Goal: Entertainment & Leisure: Consume media (video, audio)

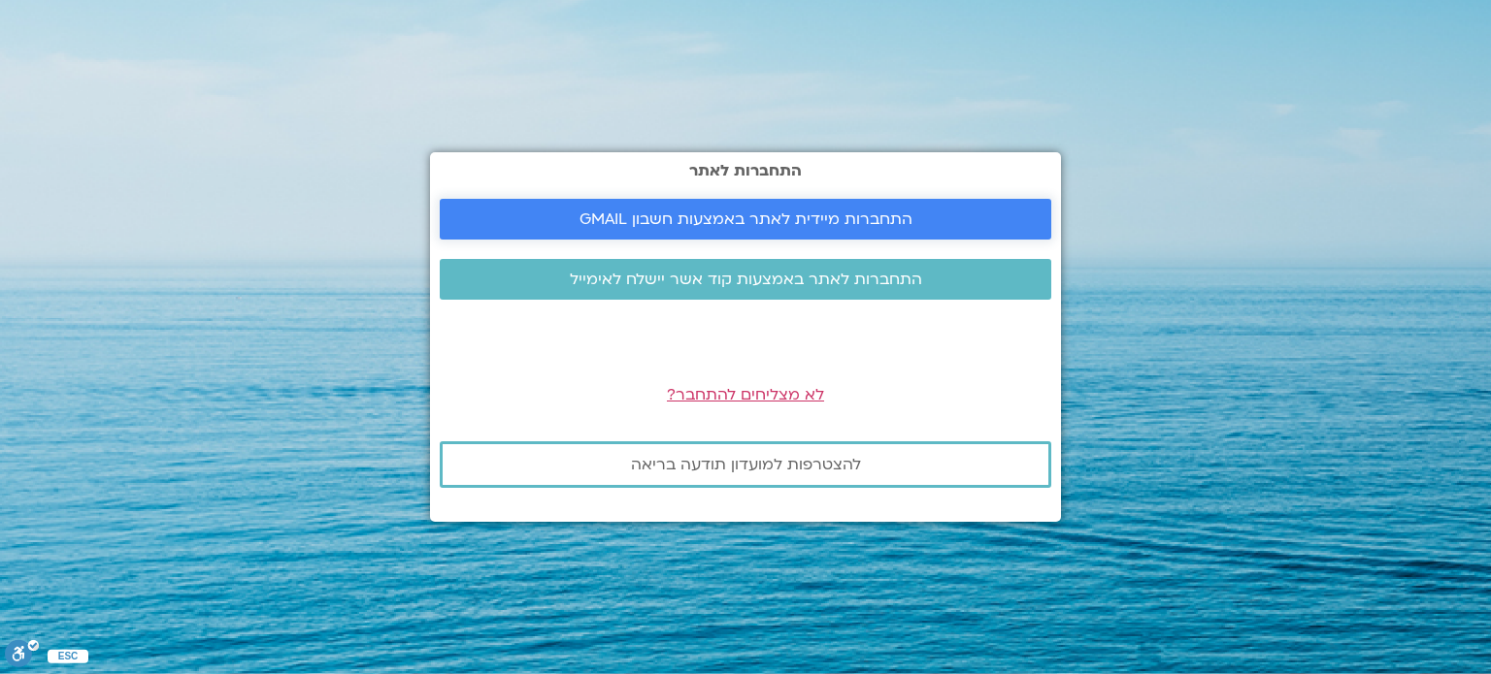
click at [824, 220] on span "התחברות מיידית לאתר באמצעות חשבון GMAIL" at bounding box center [745, 219] width 333 height 17
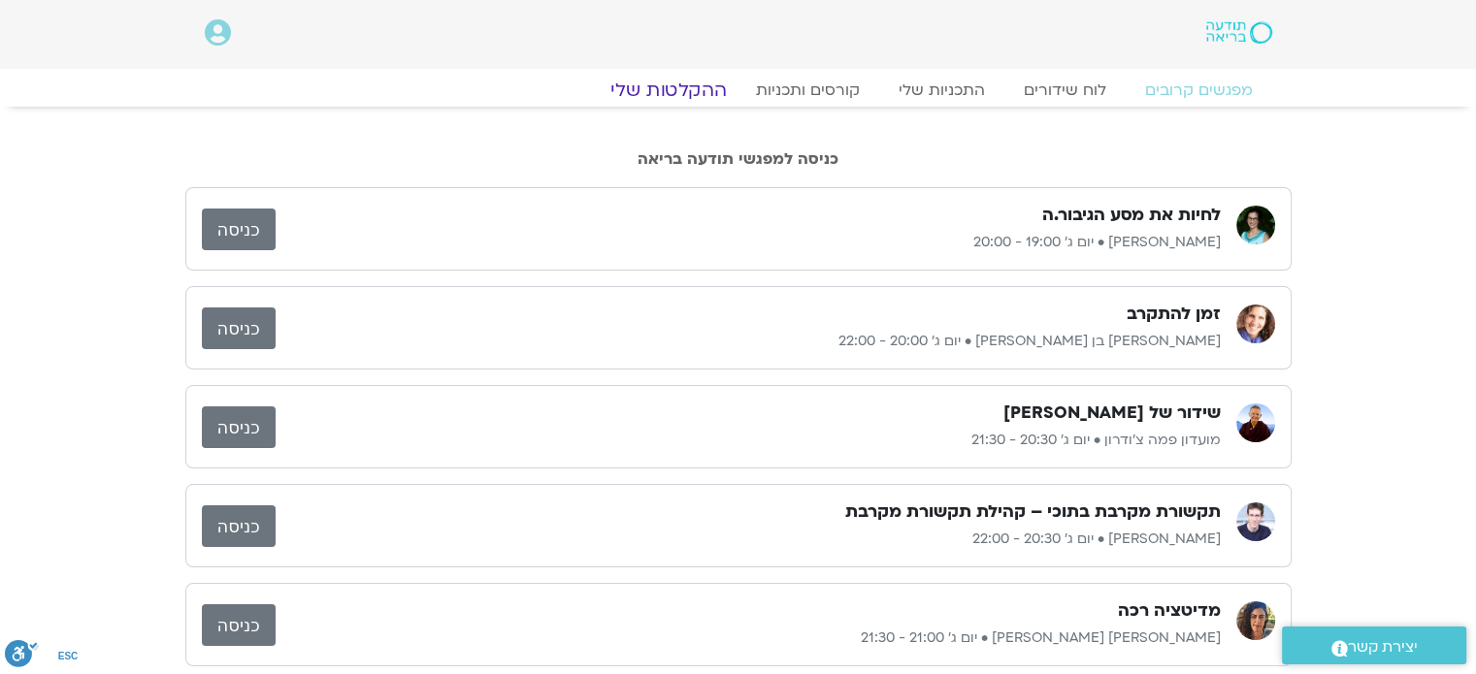
click at [701, 84] on link "ההקלטות שלי" at bounding box center [668, 90] width 163 height 23
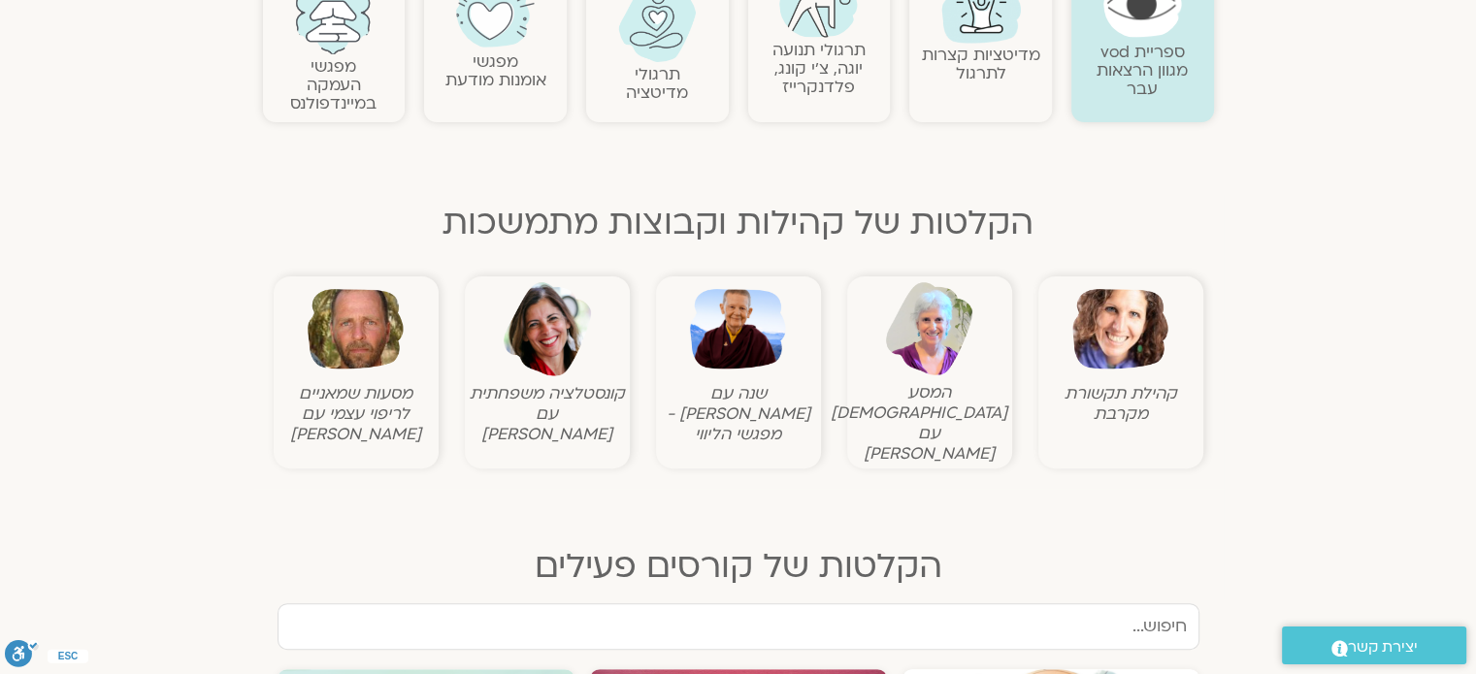
scroll to position [485, 0]
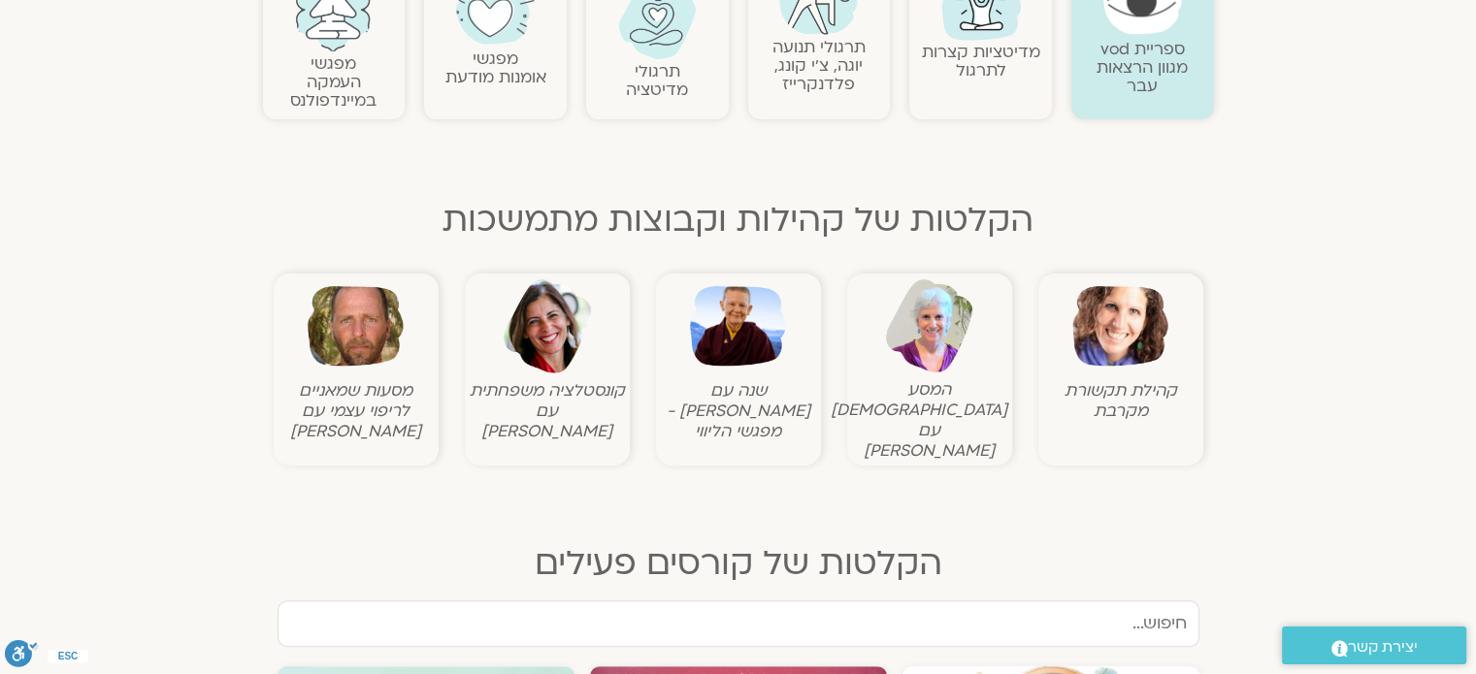
click at [742, 343] on img at bounding box center [738, 327] width 96 height 96
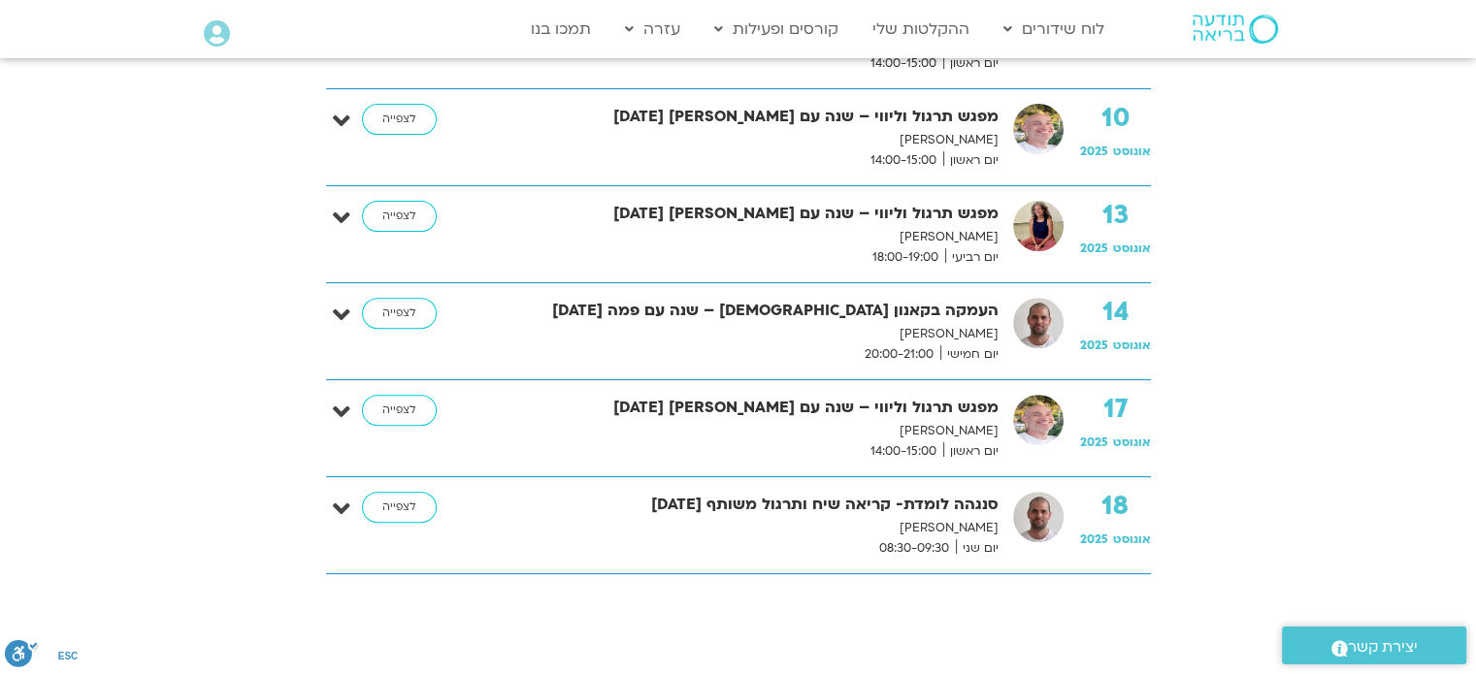
scroll to position [873, 0]
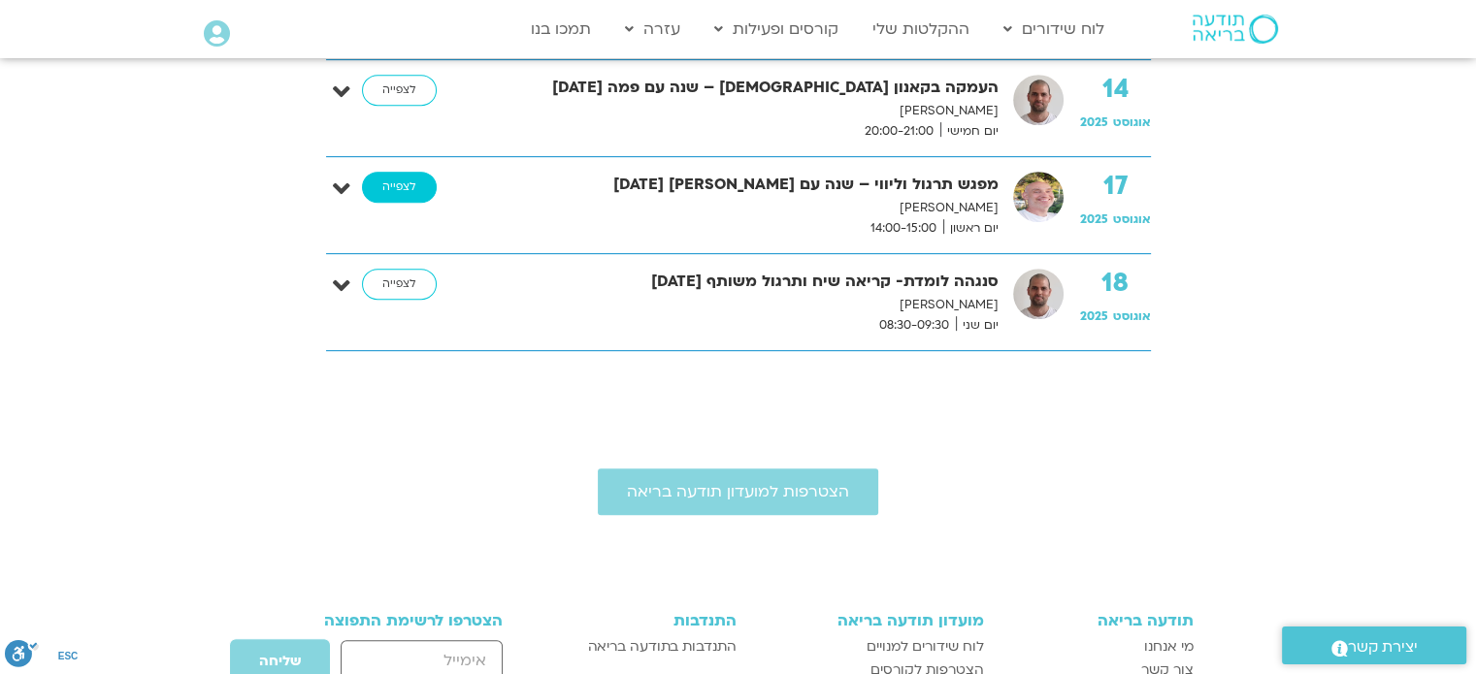
click at [404, 187] on link "לצפייה" at bounding box center [399, 187] width 75 height 31
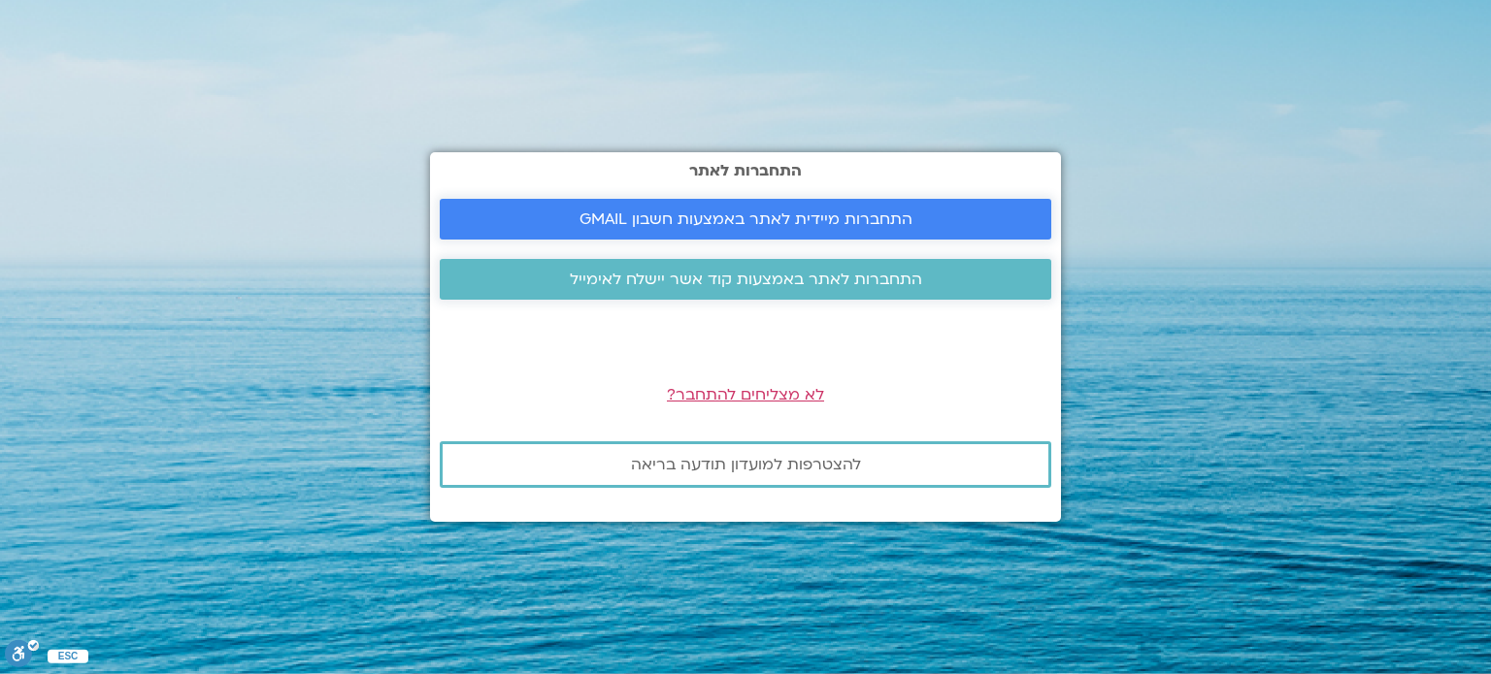
click at [699, 218] on span "התחברות מיידית לאתר באמצעות חשבון GMAIL" at bounding box center [745, 219] width 333 height 17
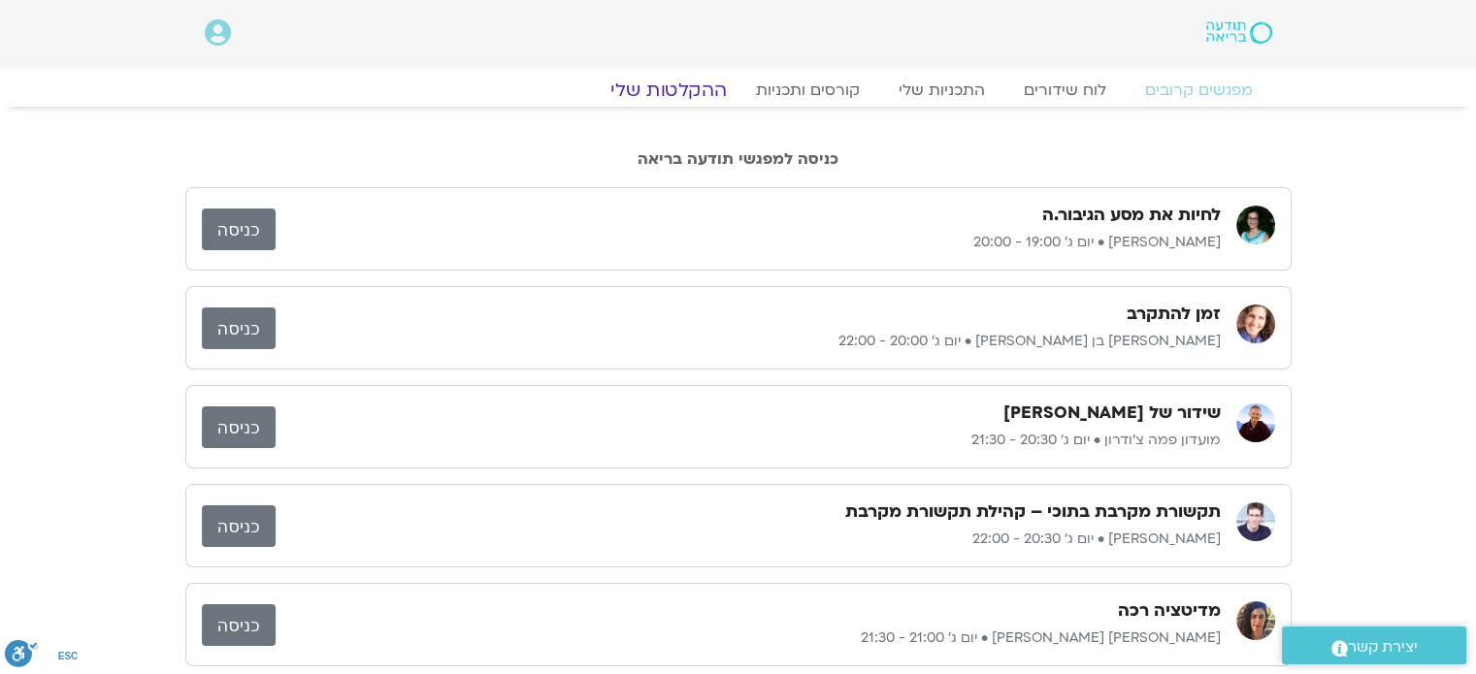
click at [664, 92] on link "ההקלטות שלי" at bounding box center [668, 90] width 163 height 23
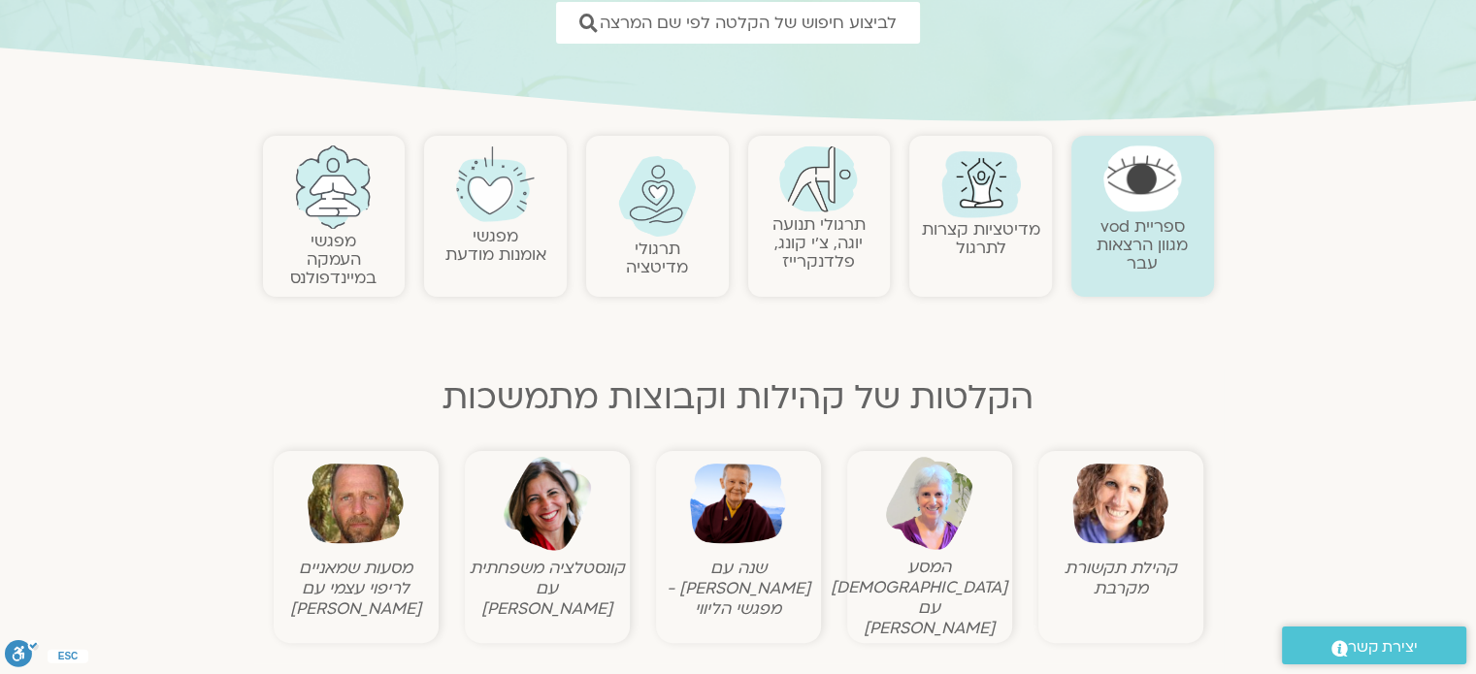
scroll to position [388, 0]
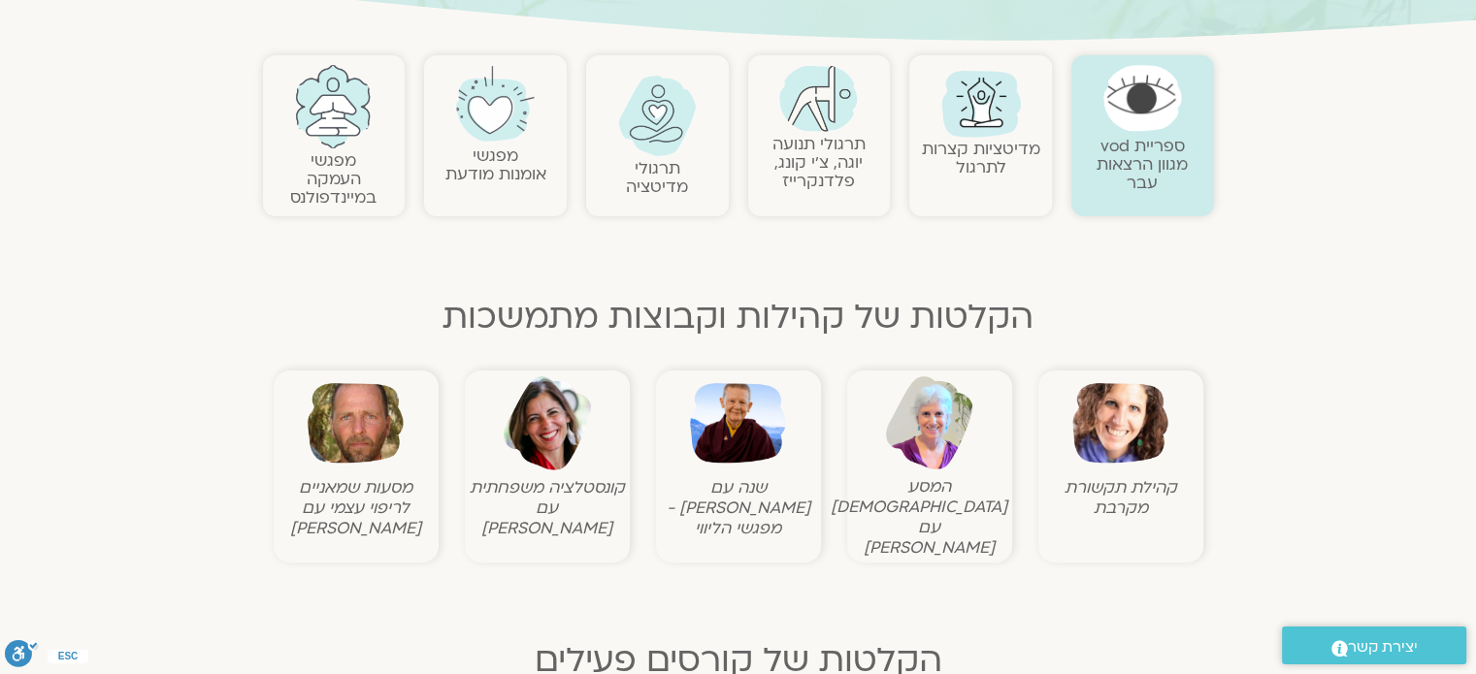
click at [734, 430] on img at bounding box center [738, 424] width 96 height 96
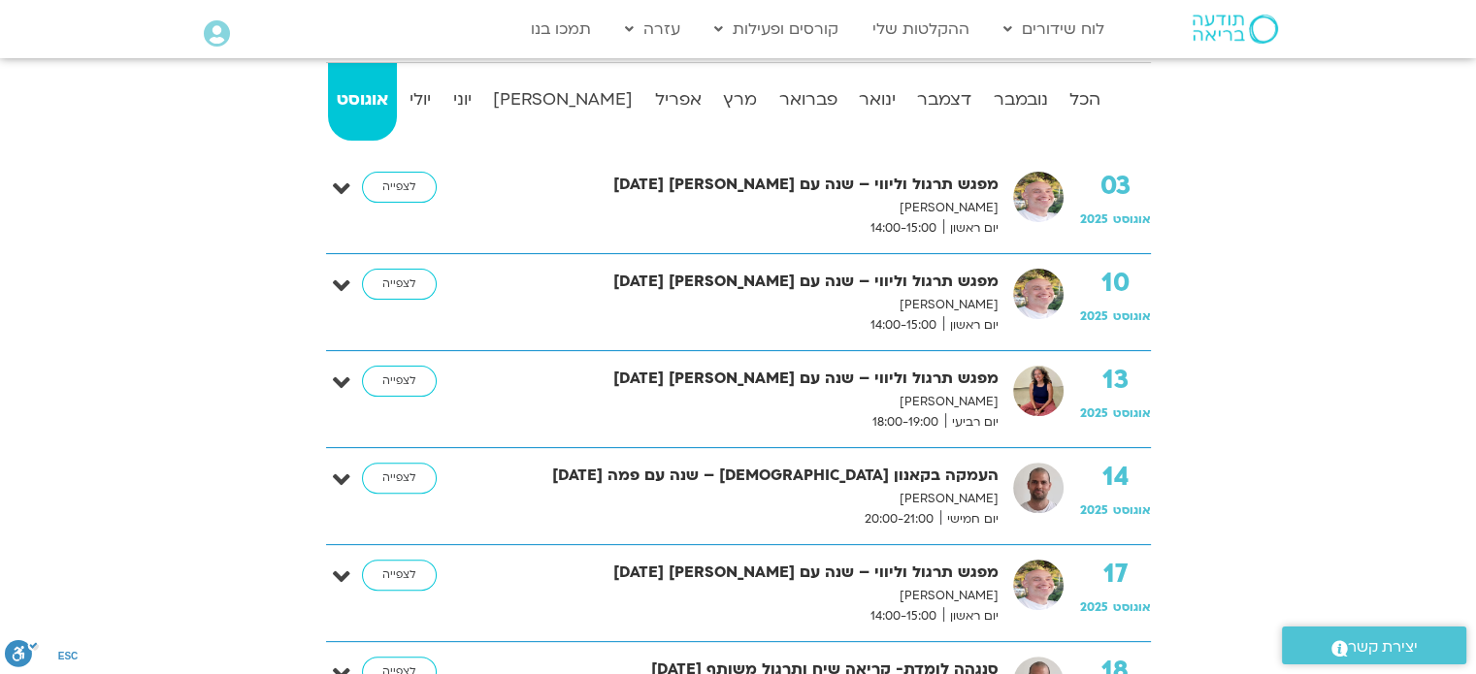
scroll to position [582, 0]
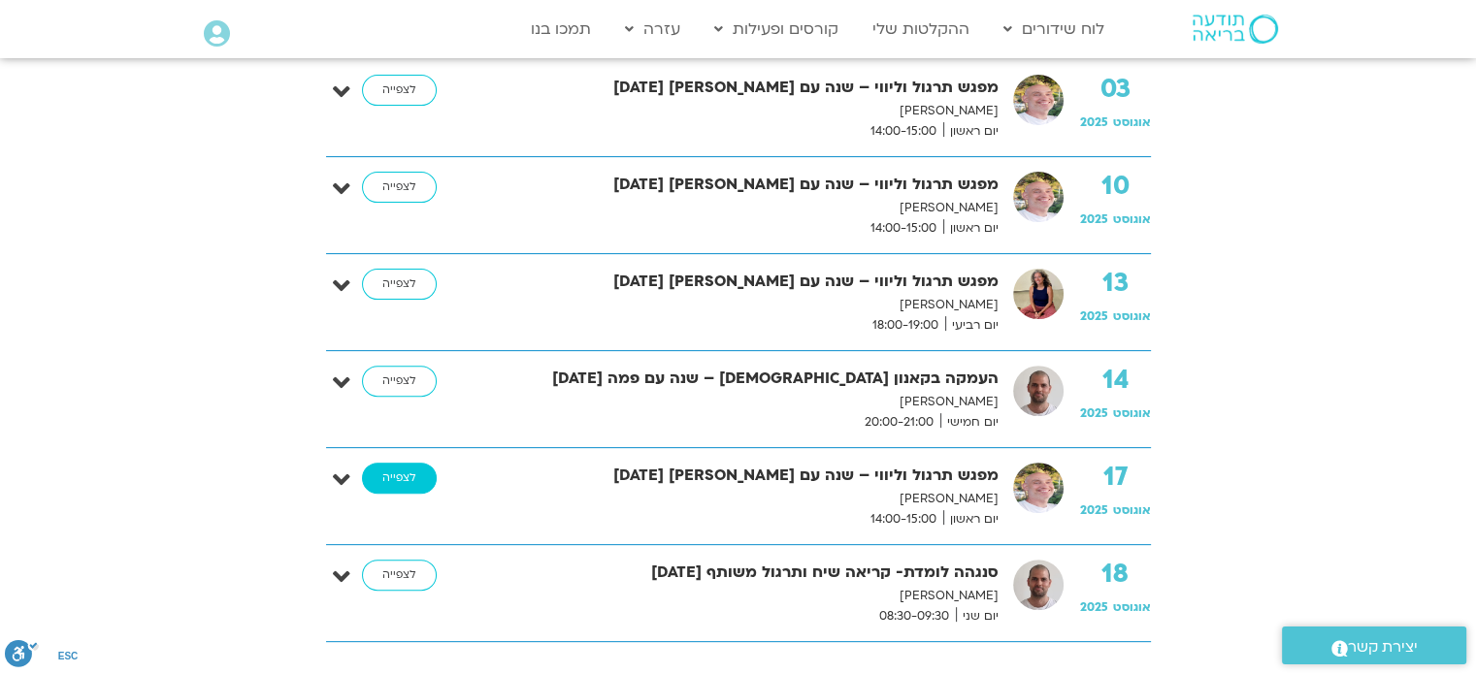
click at [384, 476] on link "לצפייה" at bounding box center [399, 478] width 75 height 31
